Goal: Register for event/course

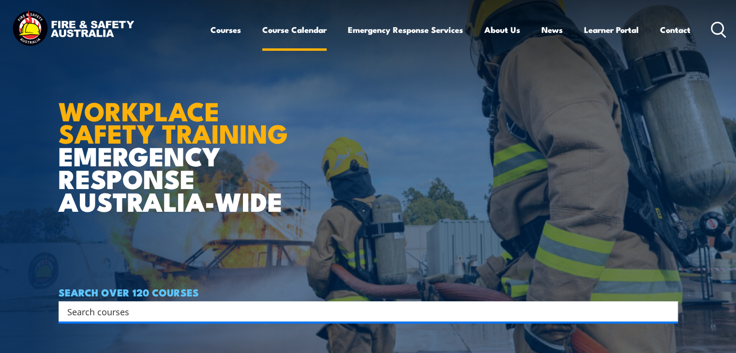
click at [286, 29] on link "Course Calendar" at bounding box center [294, 30] width 64 height 26
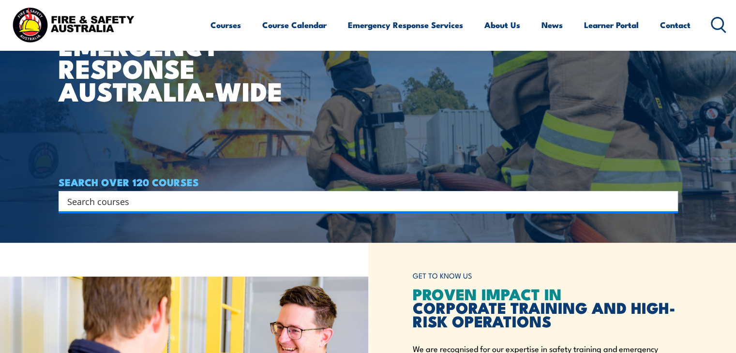
scroll to position [145, 0]
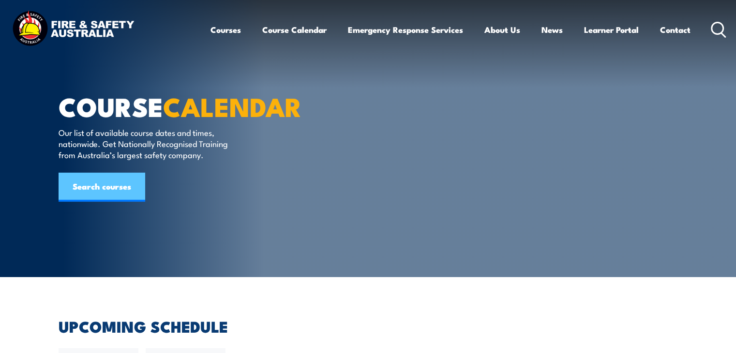
click at [106, 202] on link "Search courses" at bounding box center [102, 187] width 87 height 29
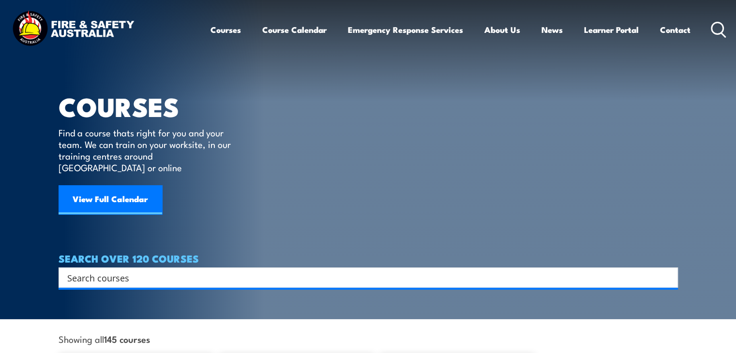
click at [104, 270] on input "Search input" at bounding box center [361, 277] width 589 height 15
type input "redlock training"
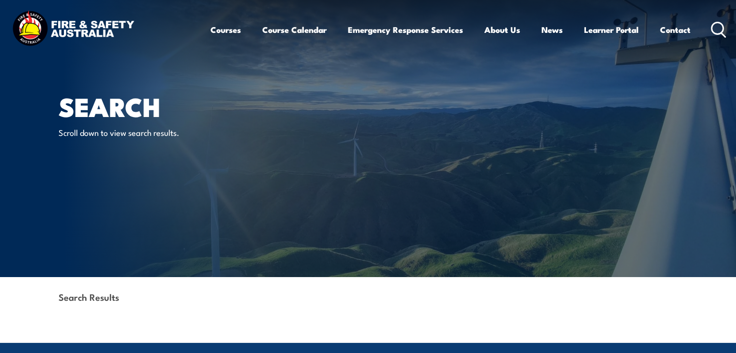
click at [112, 298] on strong "Search Results" at bounding box center [89, 296] width 60 height 13
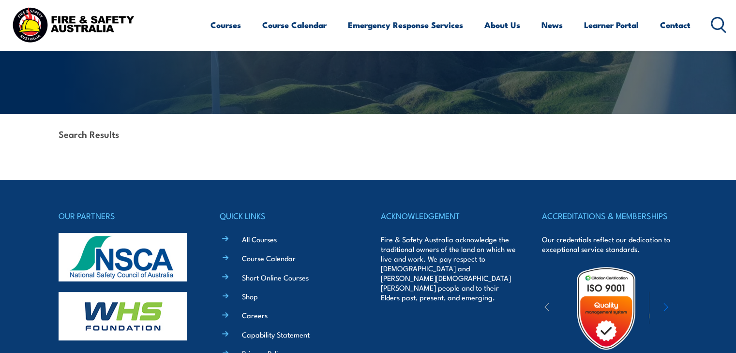
scroll to position [27, 0]
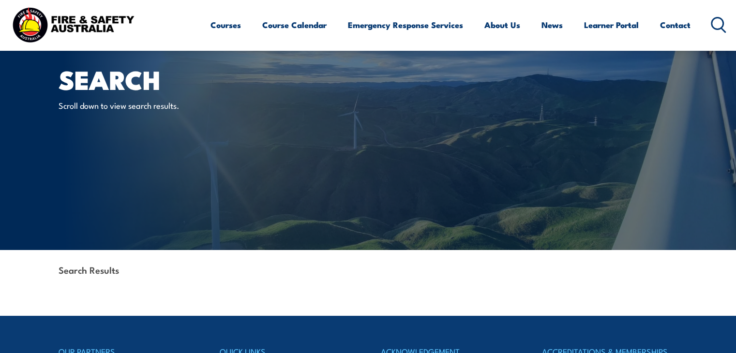
click at [85, 279] on div "Search Results" at bounding box center [368, 271] width 619 height 42
click at [103, 269] on strong "Search Results" at bounding box center [89, 269] width 60 height 13
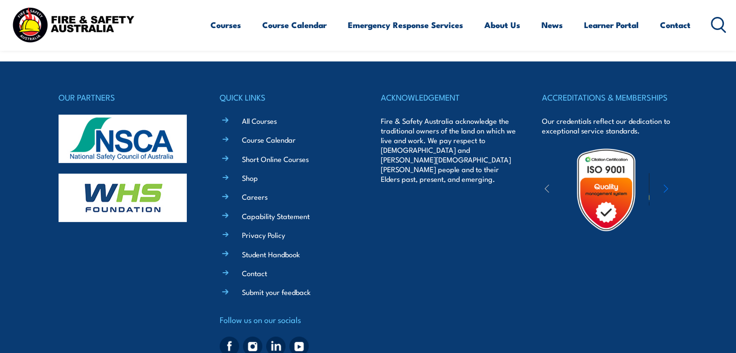
scroll to position [317, 0]
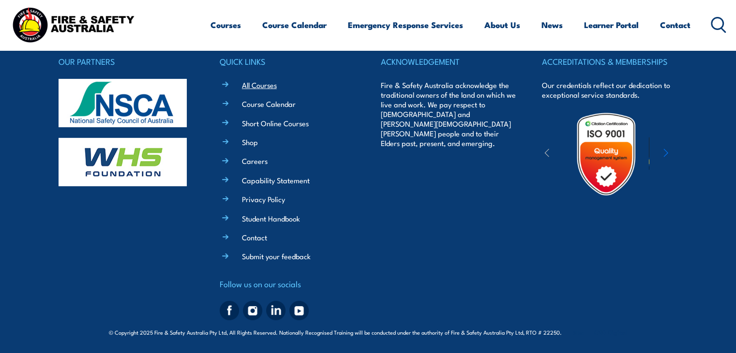
click at [252, 86] on link "All Courses" at bounding box center [259, 85] width 35 height 10
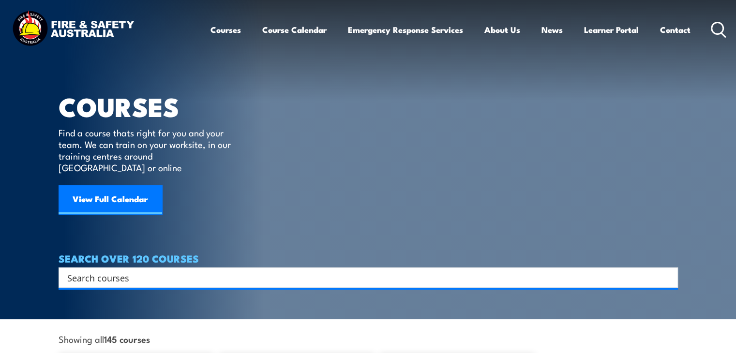
click at [103, 270] on input "Search input" at bounding box center [361, 277] width 589 height 15
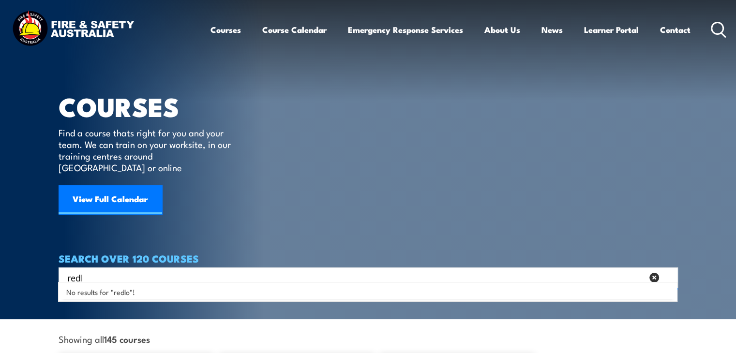
type input "red"
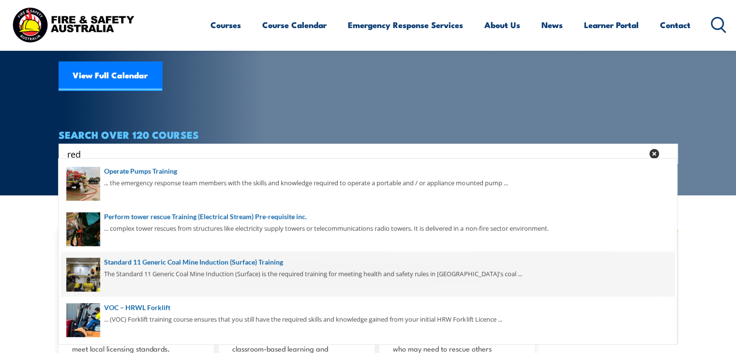
scroll to position [145, 0]
